Goal: Information Seeking & Learning: Learn about a topic

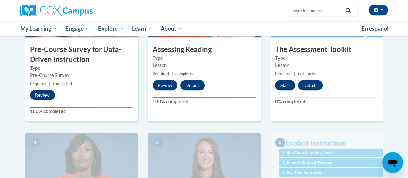
scroll to position [195, 0]
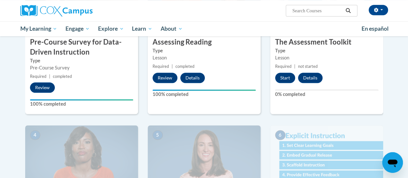
click at [221, 117] on div "2 Assessing Reading Type Lesson Required | completed Review Details Feedback 10…" at bounding box center [204, 45] width 123 height 160
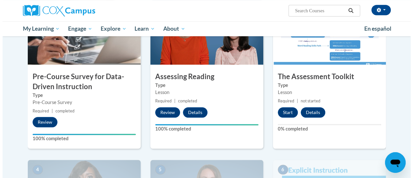
scroll to position [164, 0]
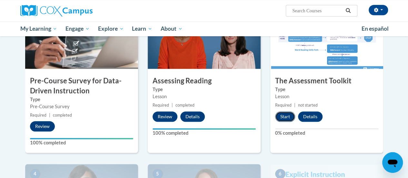
click at [286, 118] on button "Start" at bounding box center [285, 116] width 20 height 10
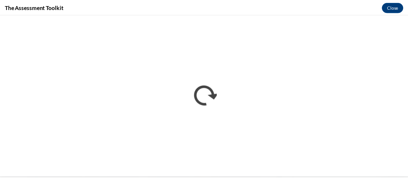
scroll to position [0, 0]
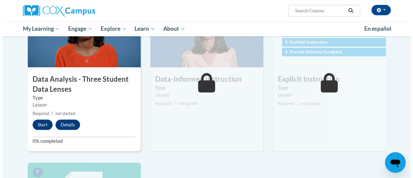
scroll to position [326, 0]
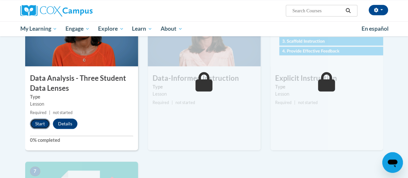
click at [39, 119] on button "Start" at bounding box center [40, 123] width 20 height 10
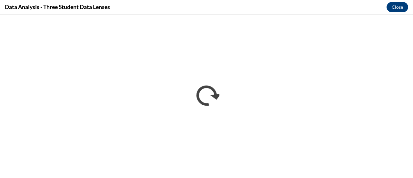
scroll to position [0, 0]
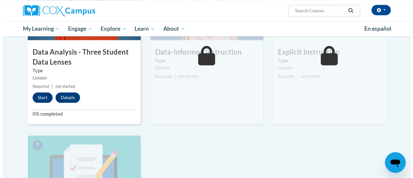
scroll to position [353, 0]
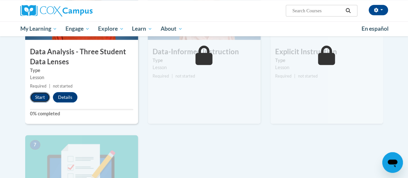
click at [40, 96] on button "Start" at bounding box center [40, 97] width 20 height 10
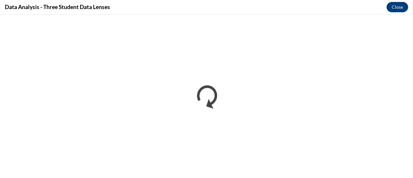
scroll to position [0, 0]
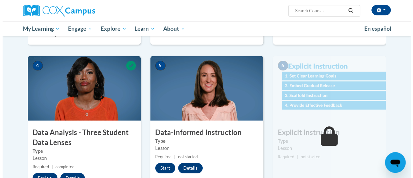
scroll to position [316, 0]
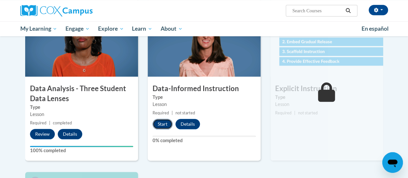
click at [162, 126] on button "Start" at bounding box center [163, 124] width 20 height 10
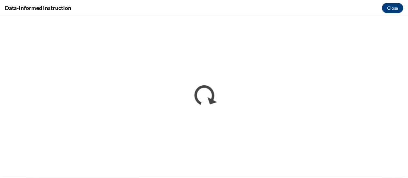
scroll to position [0, 0]
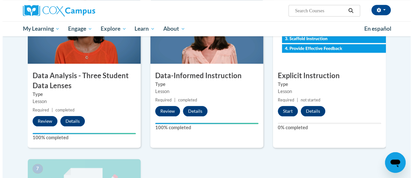
scroll to position [328, 0]
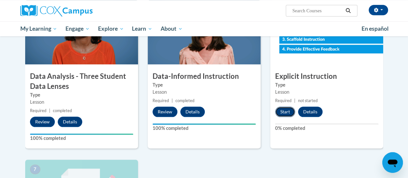
click at [285, 110] on button "Start" at bounding box center [285, 111] width 20 height 10
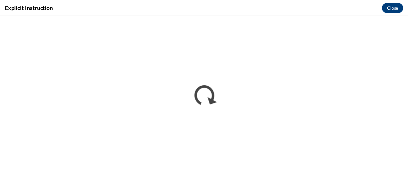
scroll to position [0, 0]
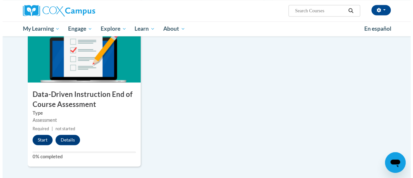
scroll to position [470, 0]
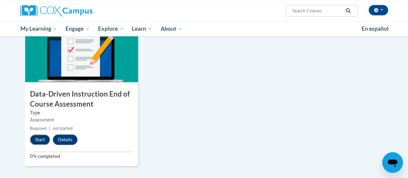
click at [43, 140] on button "Start" at bounding box center [40, 139] width 20 height 10
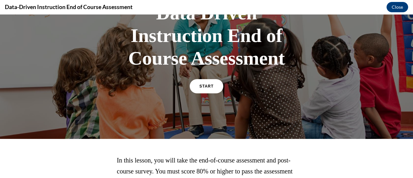
scroll to position [62, 0]
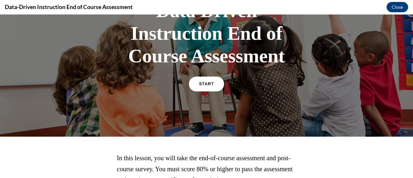
click at [204, 87] on link "START" at bounding box center [206, 83] width 35 height 15
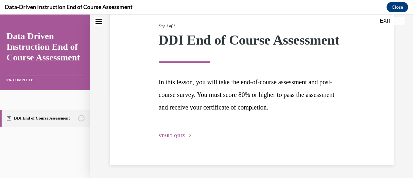
scroll to position [95, 0]
click at [184, 136] on button "START QUIZ" at bounding box center [176, 136] width 34 height 6
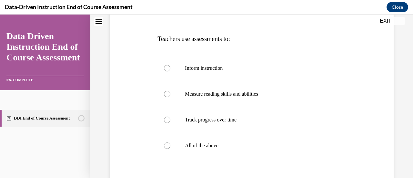
scroll to position [92, 0]
click at [192, 148] on label "All of the above" at bounding box center [251, 145] width 188 height 26
click at [170, 148] on input "All of the above" at bounding box center [167, 144] width 6 height 6
radio input "true"
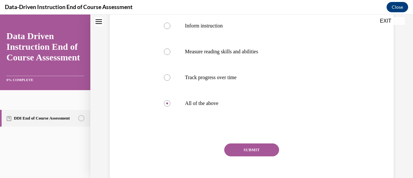
click at [243, 151] on button "SUBMIT" at bounding box center [251, 149] width 55 height 13
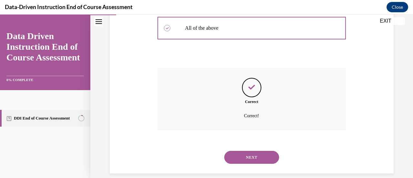
scroll to position [216, 0]
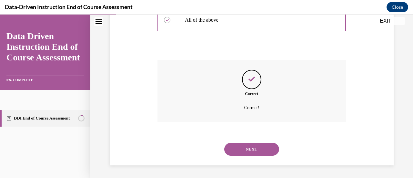
click at [248, 152] on button "NEXT" at bounding box center [251, 149] width 55 height 13
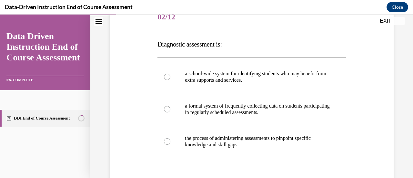
scroll to position [86, 0]
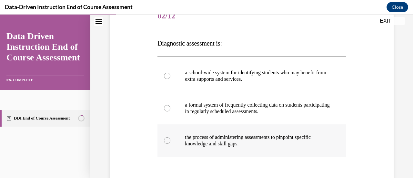
click at [204, 144] on p "the process of administering assessments to pinpoint specific knowledge and ski…" at bounding box center [257, 140] width 144 height 13
click at [170, 144] on input "the process of administering assessments to pinpoint specific knowledge and ski…" at bounding box center [167, 140] width 6 height 6
radio input "true"
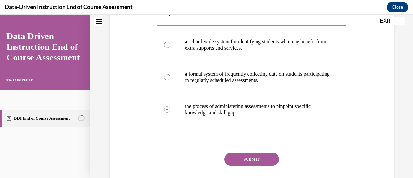
click at [235, 160] on button "SUBMIT" at bounding box center [251, 159] width 55 height 13
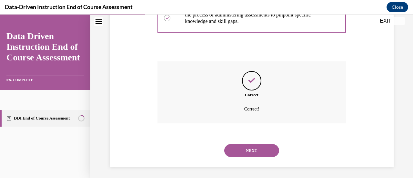
scroll to position [210, 0]
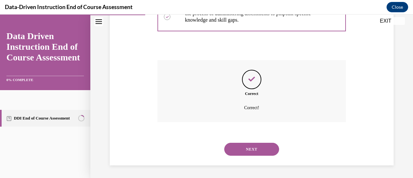
click at [246, 149] on button "NEXT" at bounding box center [251, 149] width 55 height 13
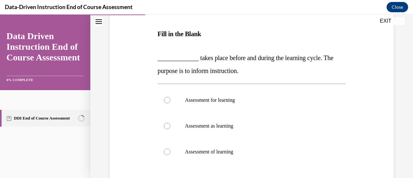
scroll to position [97, 0]
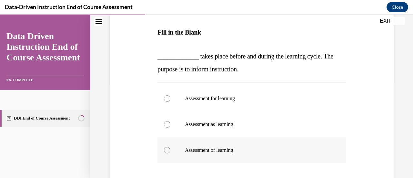
click at [250, 147] on p "Assessment of learning" at bounding box center [257, 150] width 144 height 6
click at [170, 147] on input "Assessment of learning" at bounding box center [167, 150] width 6 height 6
radio input "true"
click at [239, 104] on label "Assessment for learning" at bounding box center [251, 98] width 188 height 26
click at [170, 102] on input "Assessment for learning" at bounding box center [167, 98] width 6 height 6
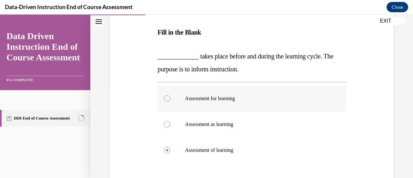
radio input "true"
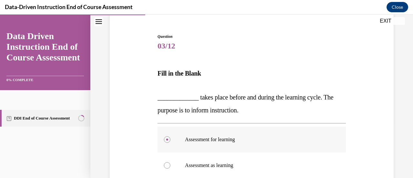
scroll to position [57, 0]
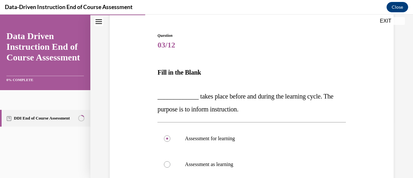
drag, startPoint x: 252, startPoint y: 105, endPoint x: 155, endPoint y: 96, distance: 97.8
click at [155, 96] on div "Question 03/12 Fill in the Blank _____________ takes place before and during th…" at bounding box center [251, 148] width 287 height 270
copy span "_____________ takes place before and during the learning cycle. The purpose is …"
click at [237, 74] on p "Fill in the Blank" at bounding box center [251, 78] width 188 height 24
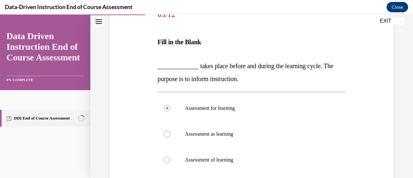
scroll to position [88, 0]
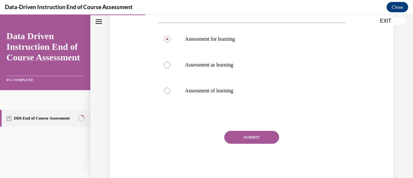
click at [253, 142] on button "SUBMIT" at bounding box center [251, 137] width 55 height 13
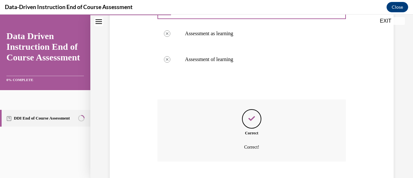
scroll to position [227, 0]
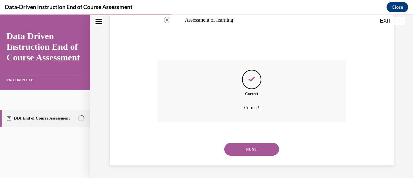
click at [254, 145] on button "NEXT" at bounding box center [251, 149] width 55 height 13
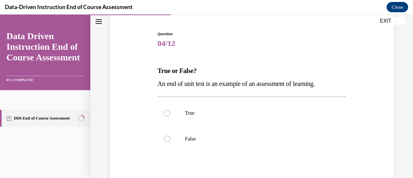
scroll to position [60, 0]
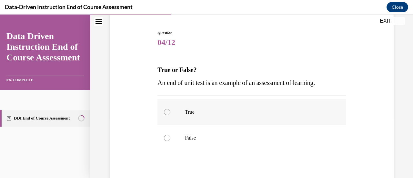
click at [244, 106] on label "True" at bounding box center [251, 112] width 188 height 26
click at [170, 109] on input "True" at bounding box center [167, 112] width 6 height 6
radio input "true"
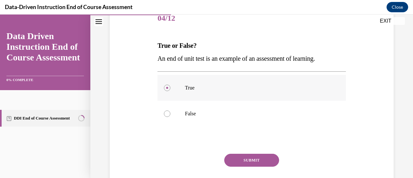
scroll to position [84, 0]
click at [256, 155] on button "SUBMIT" at bounding box center [251, 159] width 55 height 13
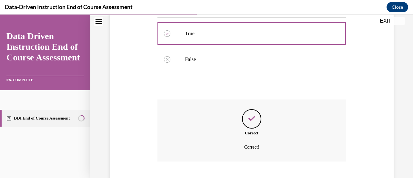
scroll to position [177, 0]
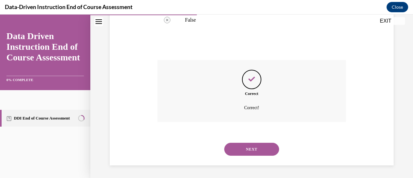
click at [256, 155] on div "NEXT" at bounding box center [251, 149] width 188 height 26
click at [250, 150] on button "NEXT" at bounding box center [251, 149] width 55 height 13
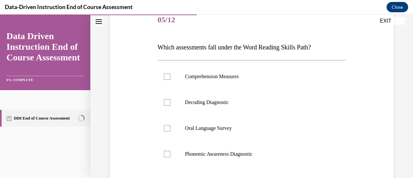
scroll to position [84, 0]
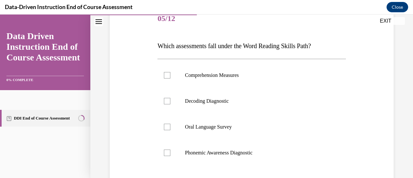
click at [243, 48] on span "Which assessments fall under the Word Reading Skills Path?" at bounding box center [233, 45] width 153 height 7
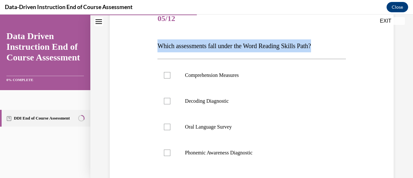
click at [243, 48] on span "Which assessments fall under the Word Reading Skills Path?" at bounding box center [233, 45] width 153 height 7
copy span "Which assessments fall under the Word Reading Skills Path?"
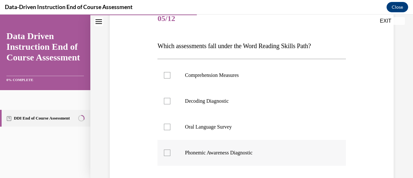
click at [168, 150] on div at bounding box center [167, 152] width 6 height 6
click at [168, 150] on input "Phonemic Awareness Diagnostic" at bounding box center [167, 152] width 6 height 6
checkbox input "true"
click at [167, 101] on div at bounding box center [167, 101] width 6 height 6
click at [167, 101] on input "Decoding Diagnostic" at bounding box center [167, 101] width 6 height 6
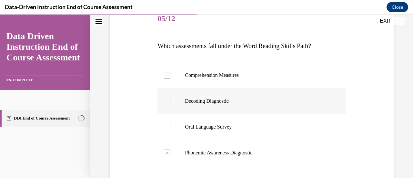
checkbox input "true"
click at [217, 124] on p "Oral Language Survey" at bounding box center [257, 127] width 144 height 6
click at [170, 124] on input "Oral Language Survey" at bounding box center [167, 127] width 6 height 6
checkbox input "true"
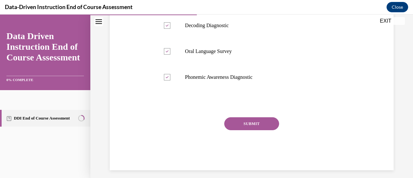
click at [231, 123] on button "SUBMIT" at bounding box center [251, 123] width 55 height 13
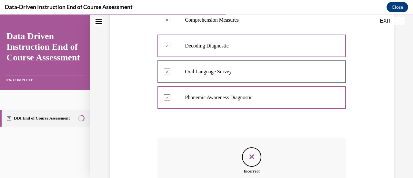
scroll to position [216, 0]
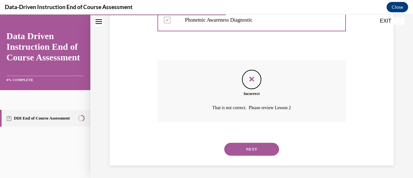
click at [239, 149] on button "NEXT" at bounding box center [251, 149] width 55 height 13
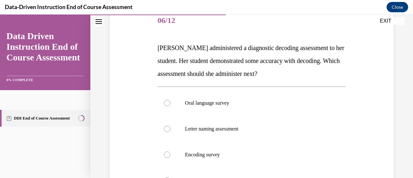
scroll to position [78, 0]
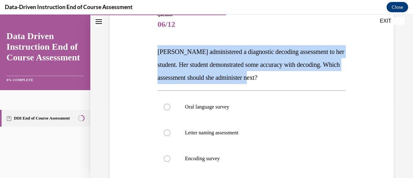
drag, startPoint x: 293, startPoint y: 83, endPoint x: 154, endPoint y: 55, distance: 142.8
click at [154, 55] on div "Question 06/12 [PERSON_NAME] administered a diagnostic decoding assessment to h…" at bounding box center [251, 135] width 287 height 284
copy span "[PERSON_NAME] administered a diagnostic decoding assessment to her student. Her…"
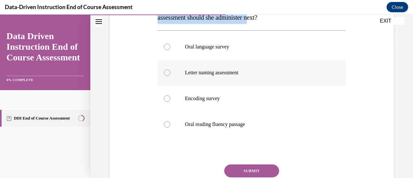
scroll to position [140, 0]
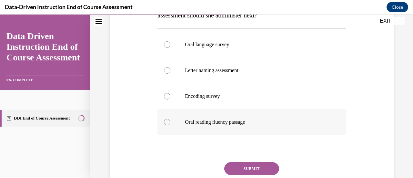
click at [240, 127] on label "Oral reading fluency passage" at bounding box center [251, 122] width 188 height 26
click at [170, 125] on input "Oral reading fluency passage" at bounding box center [167, 122] width 6 height 6
radio input "true"
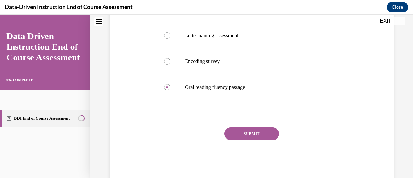
click at [240, 128] on button "SUBMIT" at bounding box center [251, 133] width 55 height 13
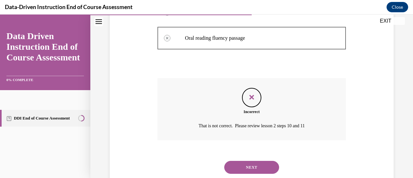
scroll to position [225, 0]
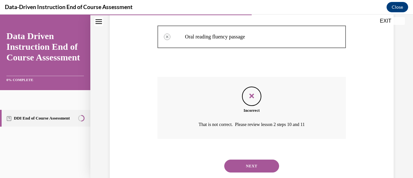
click at [249, 166] on button "NEXT" at bounding box center [251, 165] width 55 height 13
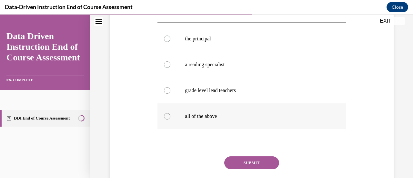
scroll to position [120, 0]
click at [180, 114] on label "all of the above" at bounding box center [251, 116] width 188 height 26
click at [170, 114] on input "all of the above" at bounding box center [167, 116] width 6 height 6
radio input "true"
click at [247, 160] on button "SUBMIT" at bounding box center [251, 162] width 55 height 13
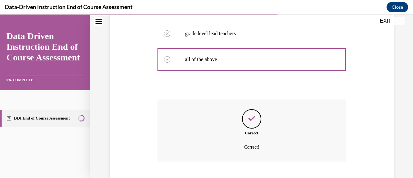
scroll to position [216, 0]
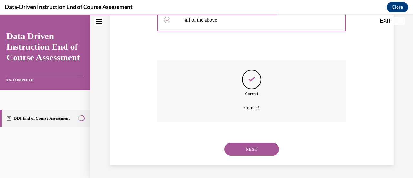
click at [258, 149] on button "NEXT" at bounding box center [251, 149] width 55 height 13
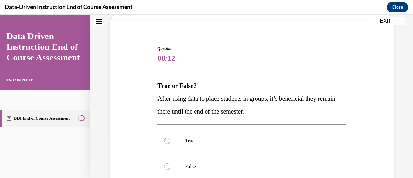
scroll to position [56, 0]
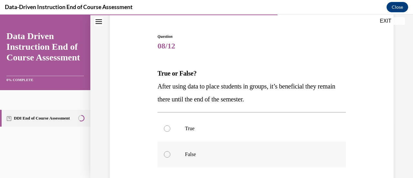
click at [214, 157] on label "False" at bounding box center [251, 154] width 188 height 26
click at [170, 157] on input "False" at bounding box center [167, 154] width 6 height 6
radio input "true"
click at [205, 102] on p "After using data to place students in groups, it’s beneficial they remain there…" at bounding box center [251, 93] width 188 height 26
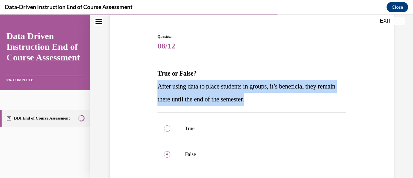
click at [205, 102] on p "After using data to place students in groups, it’s beneficial they remain there…" at bounding box center [251, 93] width 188 height 26
copy span "After using data to place students in groups, it’s beneficial they remain there…"
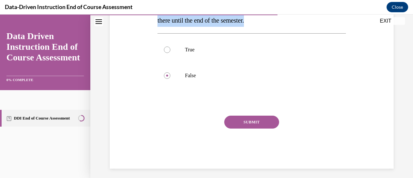
click at [236, 121] on button "SUBMIT" at bounding box center [251, 121] width 55 height 13
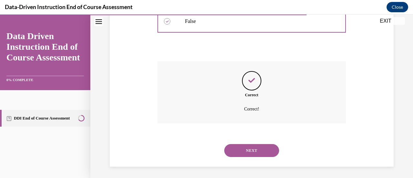
scroll to position [190, 0]
click at [245, 147] on button "NEXT" at bounding box center [251, 149] width 55 height 13
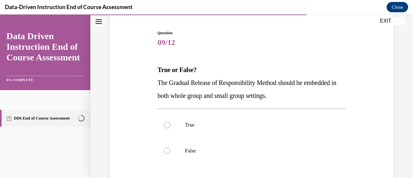
scroll to position [61, 0]
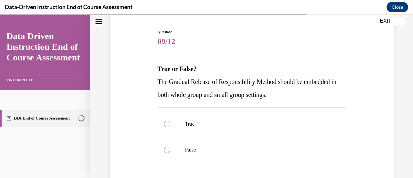
click at [267, 90] on p "The Gradual Release of Responsibility Method should be embedded in both whole g…" at bounding box center [251, 88] width 188 height 26
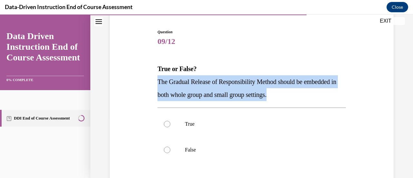
click at [267, 90] on p "The Gradual Release of Responsibility Method should be embedded in both whole g…" at bounding box center [251, 88] width 188 height 26
copy span "The Gradual Release of Responsibility Method should be embedded in both whole g…"
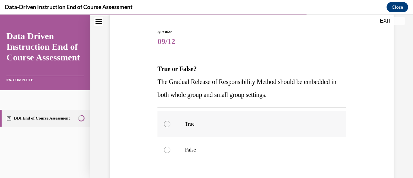
click at [183, 119] on label "True" at bounding box center [251, 124] width 188 height 26
click at [170, 121] on input "True" at bounding box center [167, 124] width 6 height 6
radio input "true"
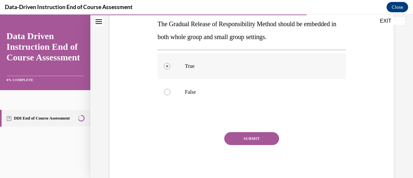
scroll to position [119, 0]
click at [232, 141] on button "SUBMIT" at bounding box center [251, 138] width 55 height 13
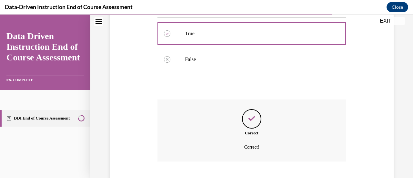
scroll to position [190, 0]
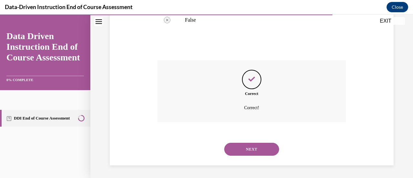
click at [233, 147] on button "NEXT" at bounding box center [251, 149] width 55 height 13
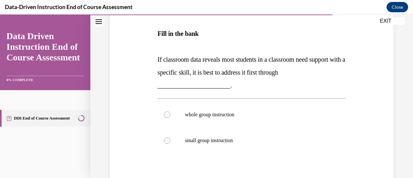
scroll to position [107, 0]
click at [232, 112] on p "whole group instruction" at bounding box center [257, 114] width 144 height 6
click at [170, 112] on input "whole group instruction" at bounding box center [167, 114] width 6 height 6
radio input "true"
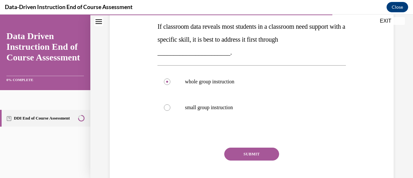
click at [251, 150] on button "SUBMIT" at bounding box center [251, 153] width 55 height 13
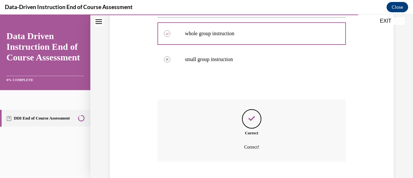
scroll to position [227, 0]
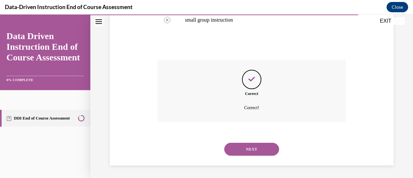
click at [251, 150] on button "NEXT" at bounding box center [251, 149] width 55 height 13
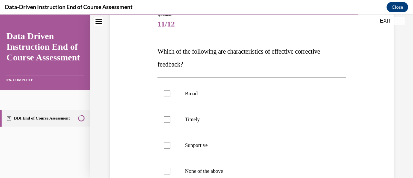
scroll to position [81, 0]
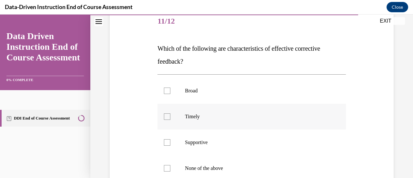
click at [233, 122] on label "Timely" at bounding box center [251, 117] width 188 height 26
click at [170, 120] on input "Timely" at bounding box center [167, 116] width 6 height 6
checkbox input "true"
click at [234, 144] on p "Supportive" at bounding box center [257, 142] width 144 height 6
click at [170, 144] on input "Supportive" at bounding box center [167, 142] width 6 height 6
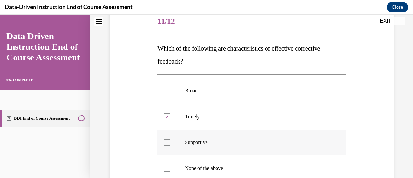
checkbox input "true"
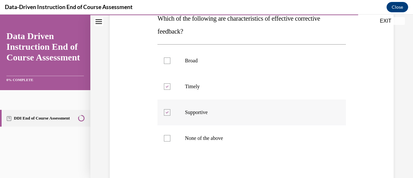
scroll to position [142, 0]
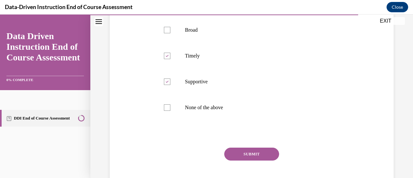
click at [236, 150] on button "SUBMIT" at bounding box center [251, 153] width 55 height 13
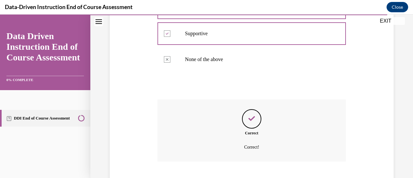
scroll to position [229, 0]
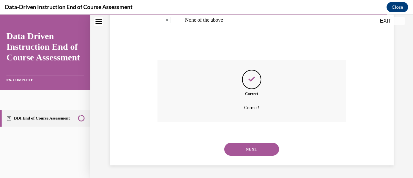
click at [239, 149] on button "NEXT" at bounding box center [251, 149] width 55 height 13
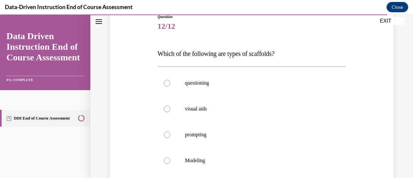
scroll to position [80, 0]
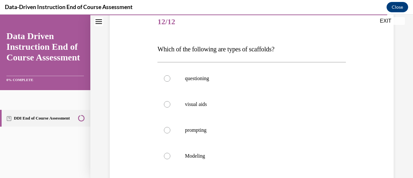
click at [218, 50] on span "Which of the following are types of scaffolds?" at bounding box center [215, 48] width 117 height 7
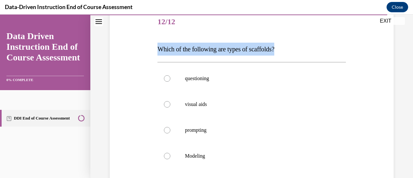
click at [218, 50] on span "Which of the following are types of scaffolds?" at bounding box center [215, 48] width 117 height 7
copy span "Which of the following are types of scaffolds?"
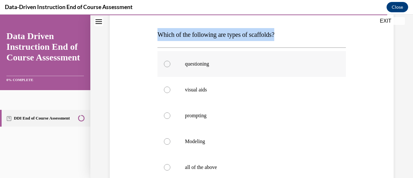
scroll to position [120, 0]
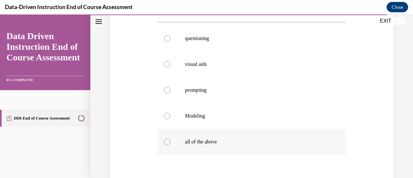
click at [214, 142] on p "all of the above" at bounding box center [257, 141] width 144 height 6
click at [170, 142] on input "all of the above" at bounding box center [167, 141] width 6 height 6
radio input "true"
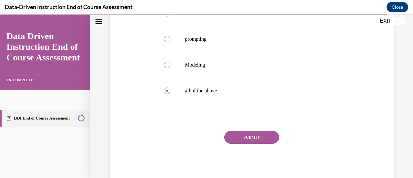
click at [239, 134] on button "SUBMIT" at bounding box center [251, 137] width 55 height 13
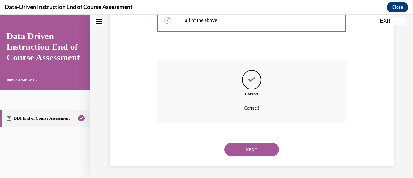
scroll to position [242, 0]
click at [245, 147] on button "NEXT" at bounding box center [251, 149] width 55 height 13
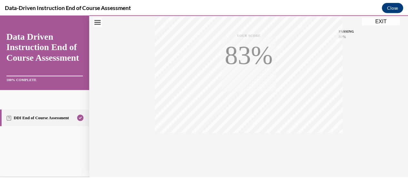
scroll to position [167, 0]
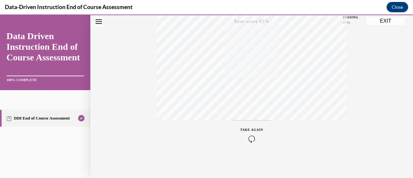
click at [390, 23] on button "EXIT" at bounding box center [385, 21] width 39 height 8
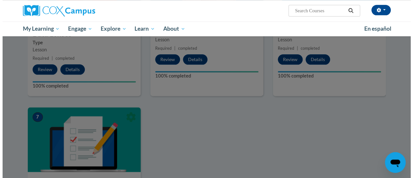
scroll to position [376, 0]
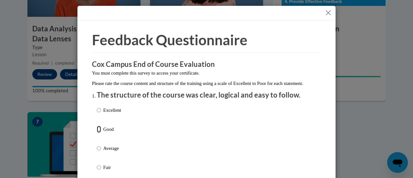
click at [98, 133] on input "Good" at bounding box center [99, 128] width 4 height 7
radio input "true"
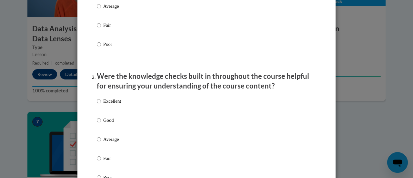
scroll to position [143, 0]
click at [103, 123] on p "Good" at bounding box center [112, 119] width 18 height 7
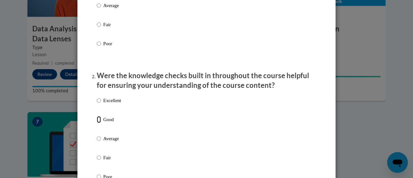
click at [101, 123] on input "Good" at bounding box center [99, 119] width 4 height 7
radio input "true"
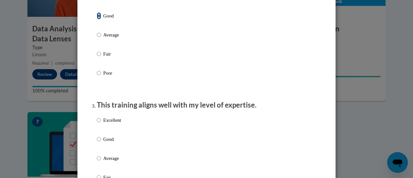
scroll to position [246, 0]
click at [107, 142] on p "Good" at bounding box center [112, 138] width 18 height 7
click at [101, 142] on input "Good" at bounding box center [99, 138] width 4 height 7
radio input "true"
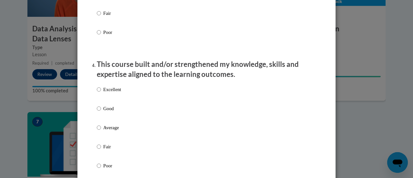
scroll to position [410, 0]
click at [108, 120] on label "Good" at bounding box center [109, 112] width 24 height 17
click at [101, 112] on input "Good" at bounding box center [99, 107] width 4 height 7
radio input "true"
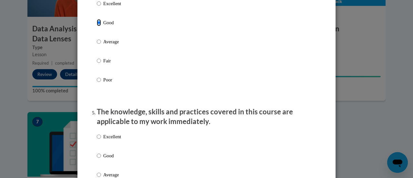
scroll to position [496, 0]
click at [107, 157] on div "Excellent Good Average Fair Poor" at bounding box center [109, 179] width 24 height 100
click at [108, 158] on p "Good" at bounding box center [112, 154] width 18 height 7
click at [101, 158] on input "Good" at bounding box center [99, 154] width 4 height 7
radio input "true"
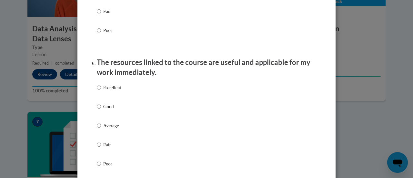
scroll to position [679, 0]
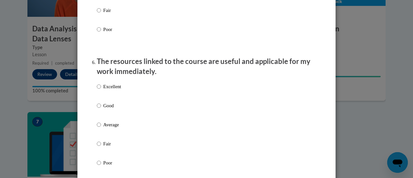
click at [108, 109] on p "Good" at bounding box center [112, 105] width 18 height 7
click at [101, 109] on input "Good" at bounding box center [99, 105] width 4 height 7
radio input "true"
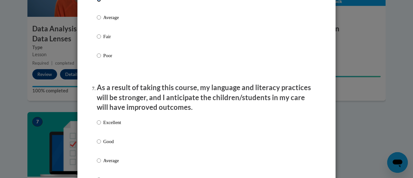
scroll to position [798, 0]
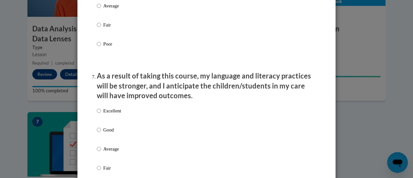
click at [109, 133] on p "Good" at bounding box center [112, 129] width 18 height 7
click at [101, 133] on input "Good" at bounding box center [99, 129] width 4 height 7
radio input "true"
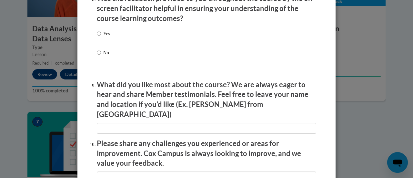
scroll to position [1034, 0]
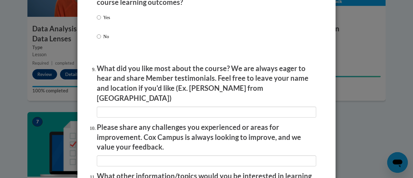
click at [105, 20] on p "Yes" at bounding box center [106, 17] width 7 height 7
click at [101, 20] on input "Yes" at bounding box center [99, 17] width 4 height 7
radio input "true"
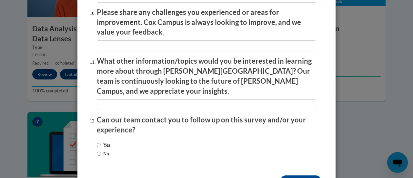
scroll to position [1163, 0]
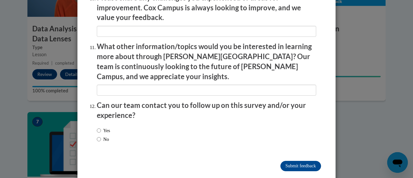
click at [105, 135] on label "No" at bounding box center [103, 138] width 12 height 7
click at [101, 135] on input "No" at bounding box center [99, 138] width 4 height 7
radio input "true"
click at [290, 161] on input "Submit feedback" at bounding box center [300, 166] width 41 height 10
